Goal: Navigation & Orientation: Find specific page/section

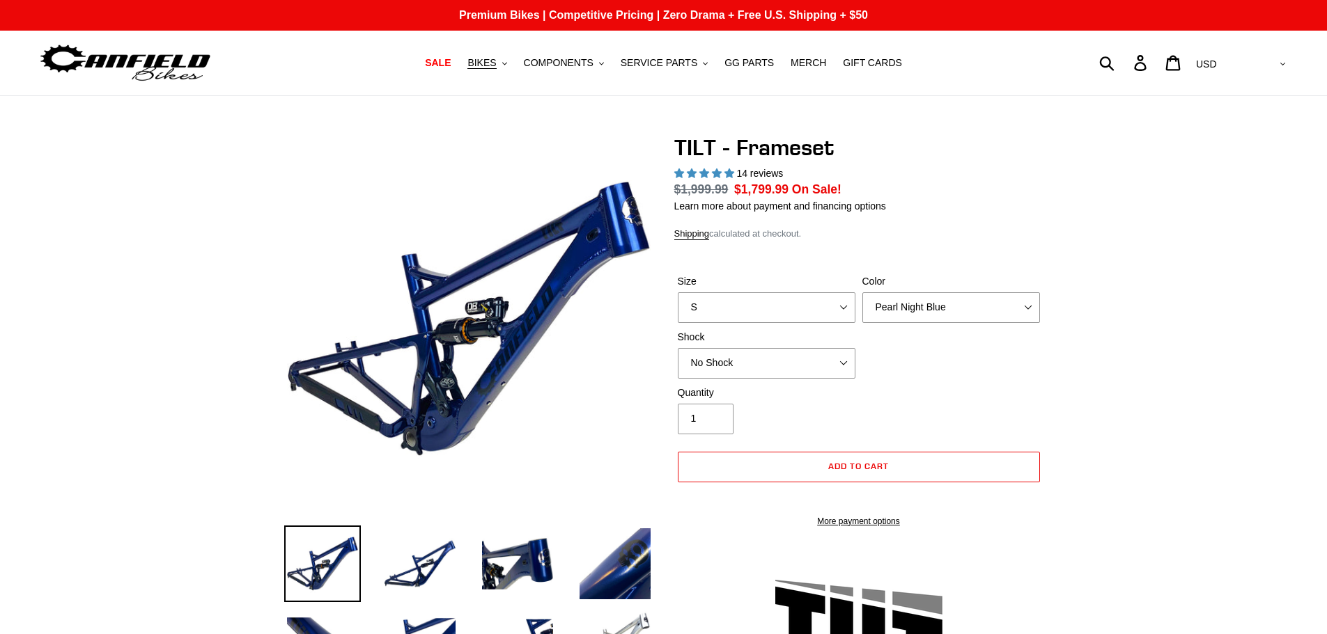
select select "highest-rating"
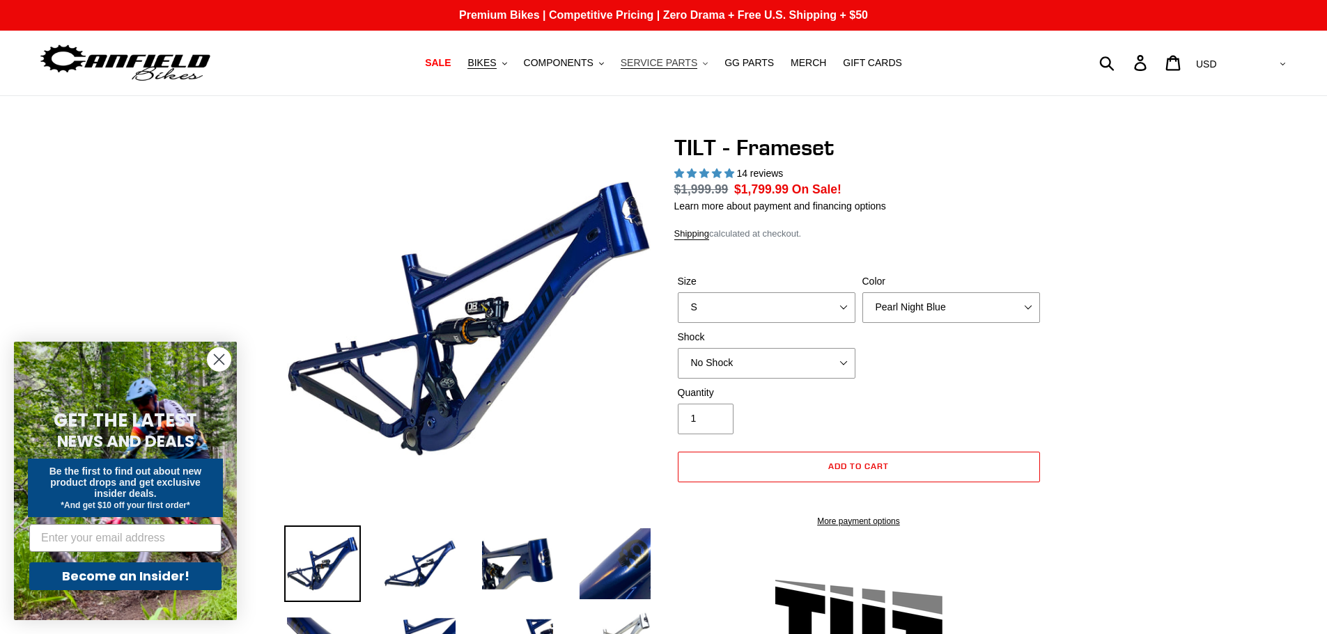
click at [647, 64] on span "SERVICE PARTS" at bounding box center [659, 63] width 77 height 12
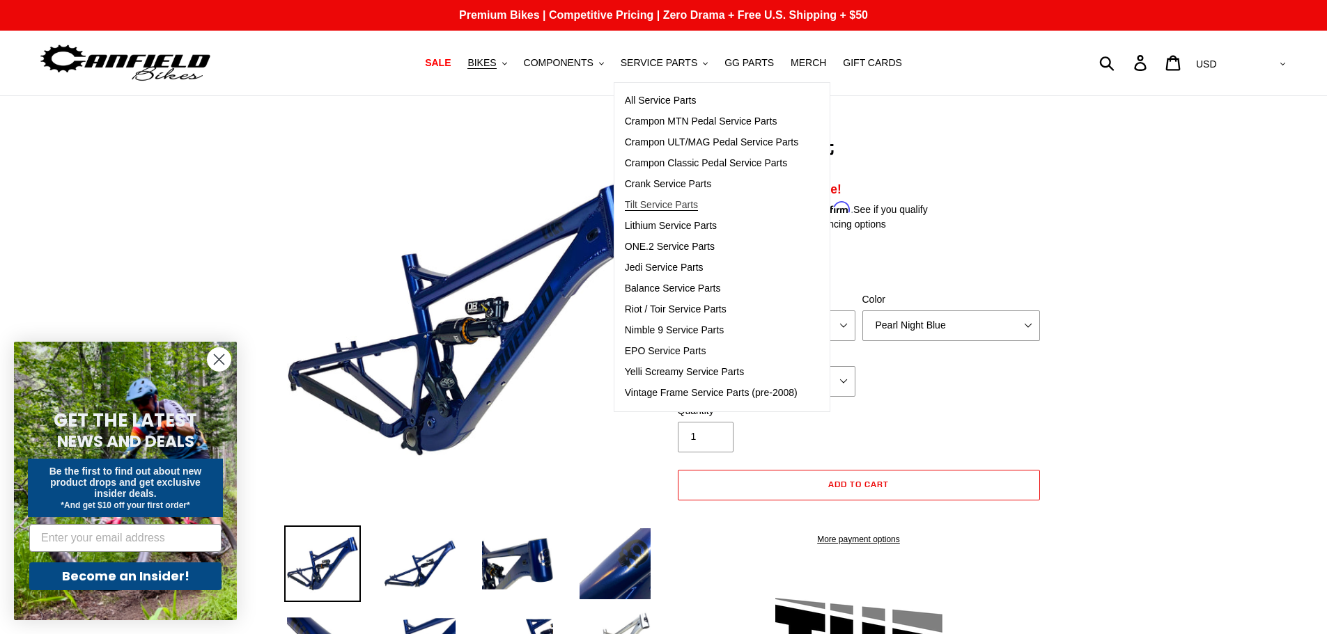
click at [689, 200] on span "Tilt Service Parts" at bounding box center [661, 205] width 73 height 12
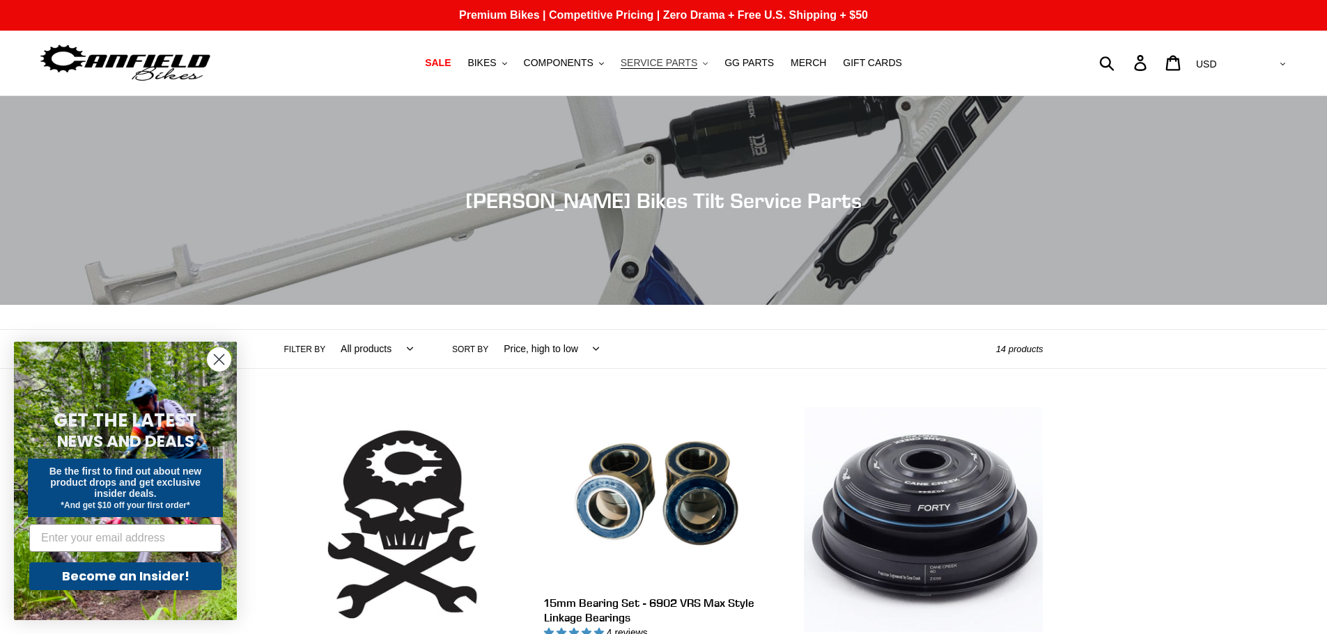
click at [685, 69] on span "SERVICE PARTS" at bounding box center [659, 63] width 77 height 12
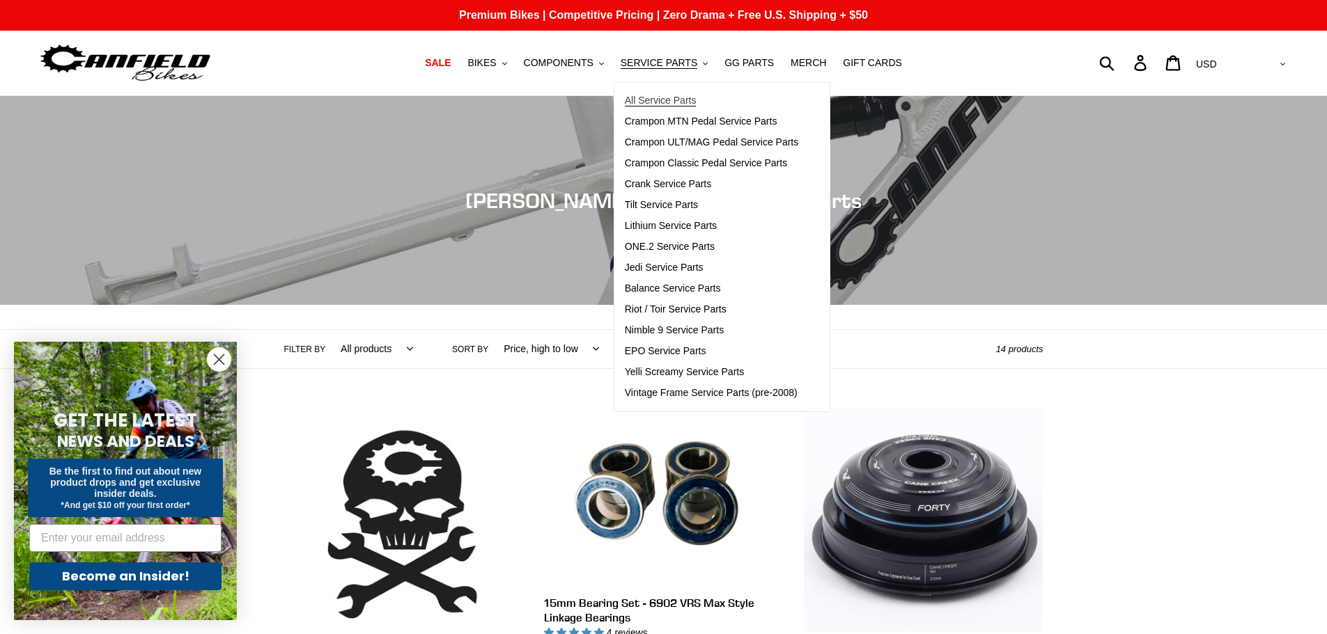
click at [680, 102] on span "All Service Parts" at bounding box center [661, 101] width 72 height 12
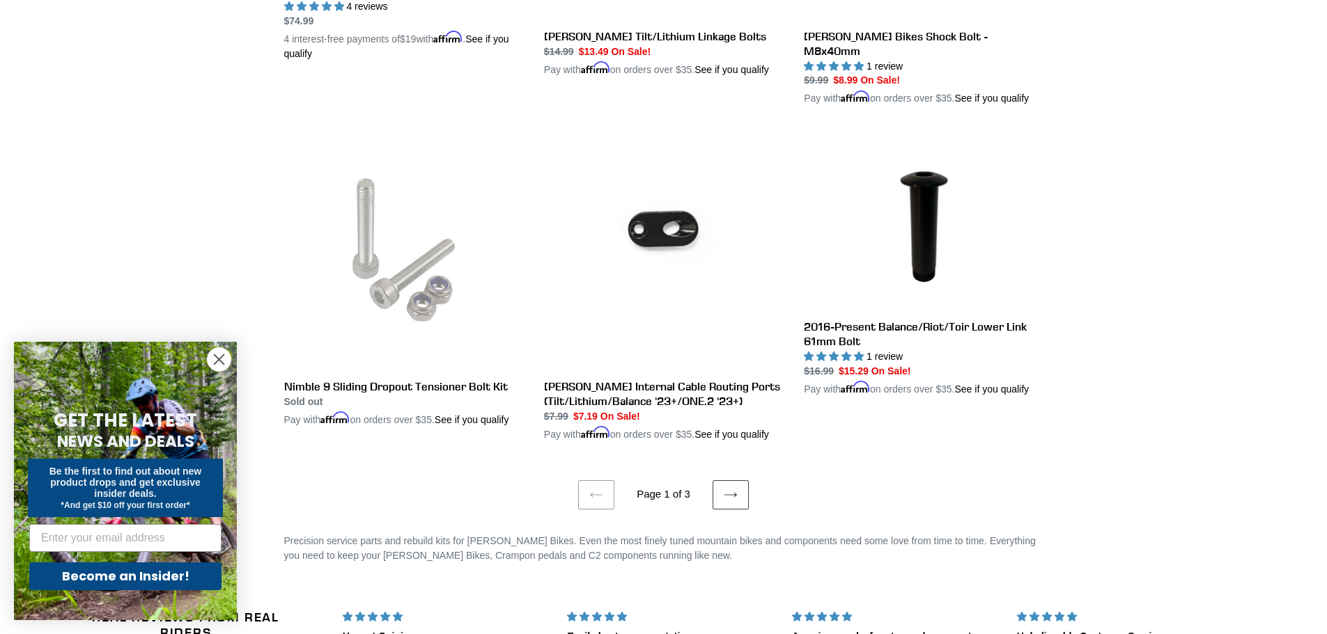
scroll to position [2855, 0]
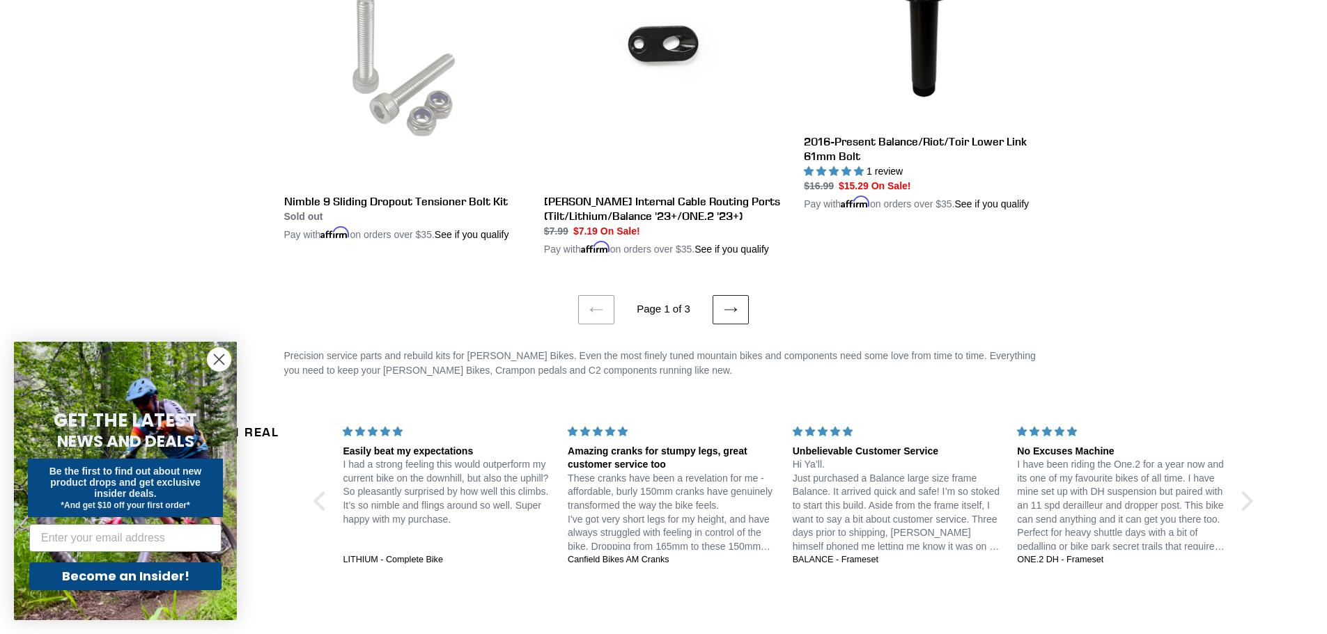
click at [729, 303] on icon at bounding box center [731, 310] width 14 height 14
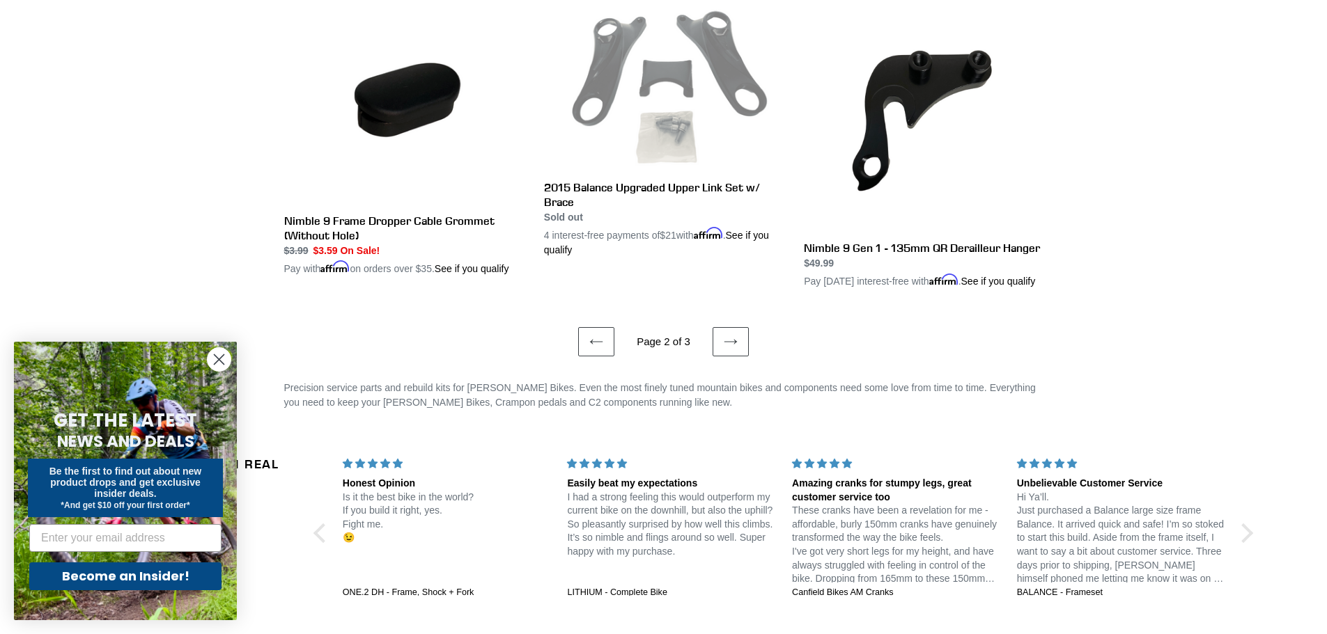
scroll to position [2855, 0]
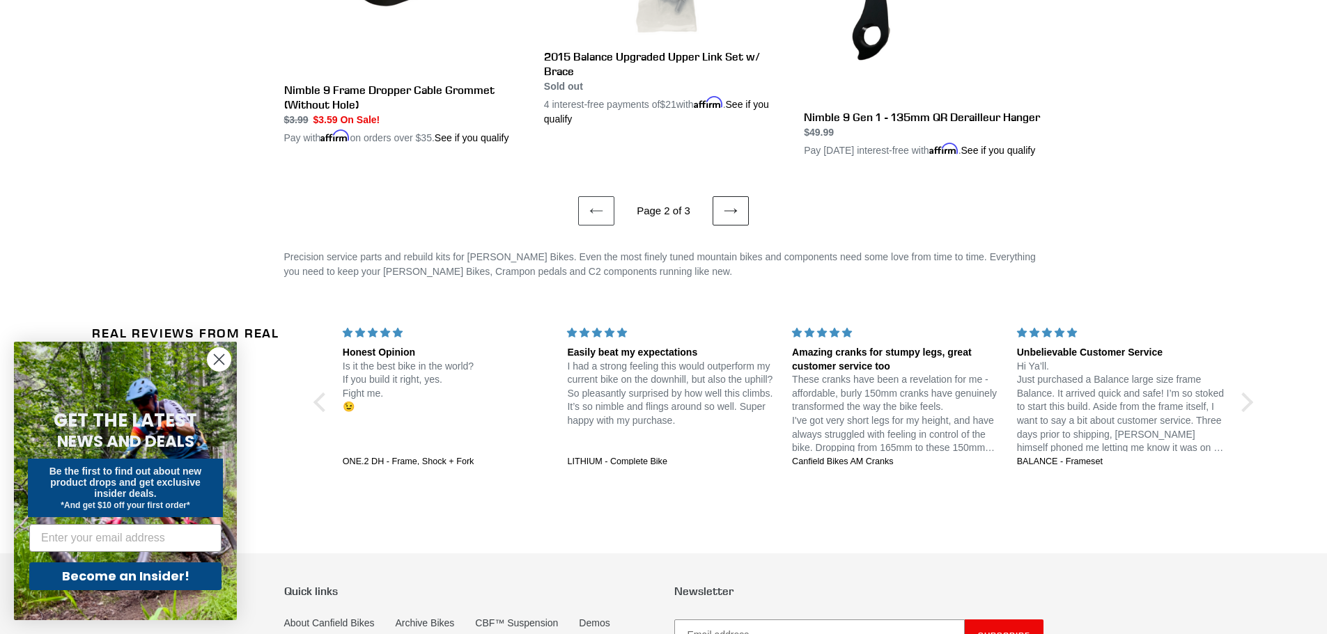
click at [733, 226] on link "Next page" at bounding box center [730, 210] width 36 height 29
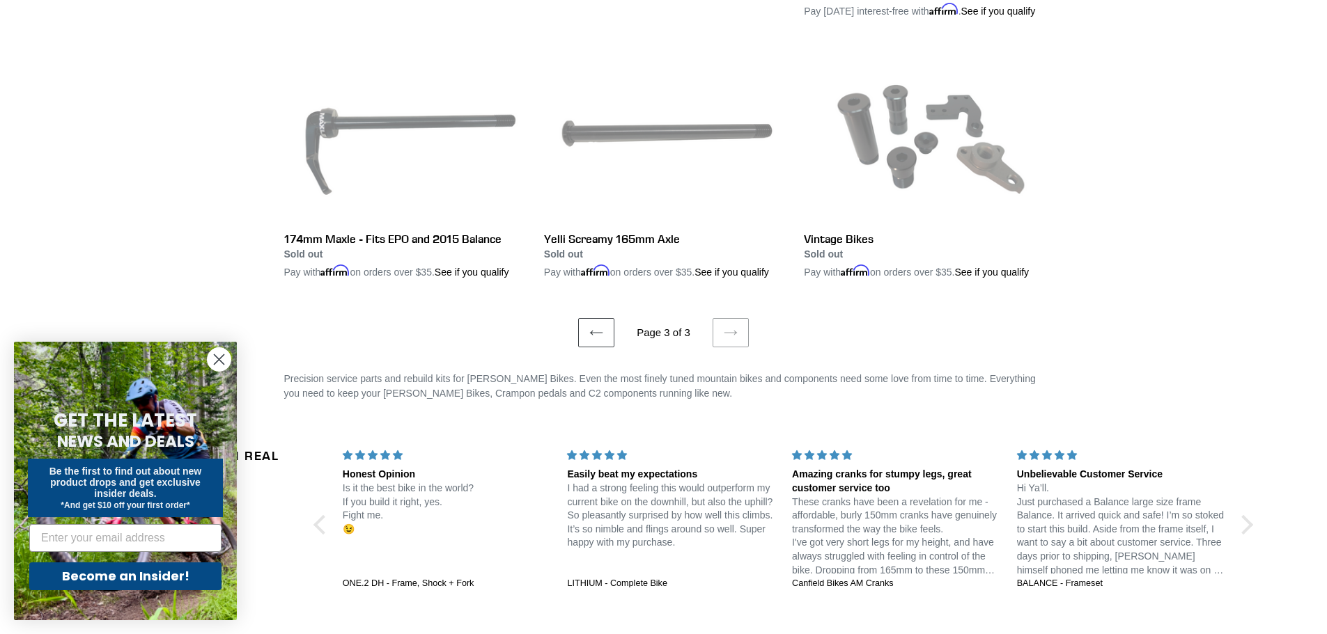
scroll to position [2020, 0]
